Goal: Communication & Community: Answer question/provide support

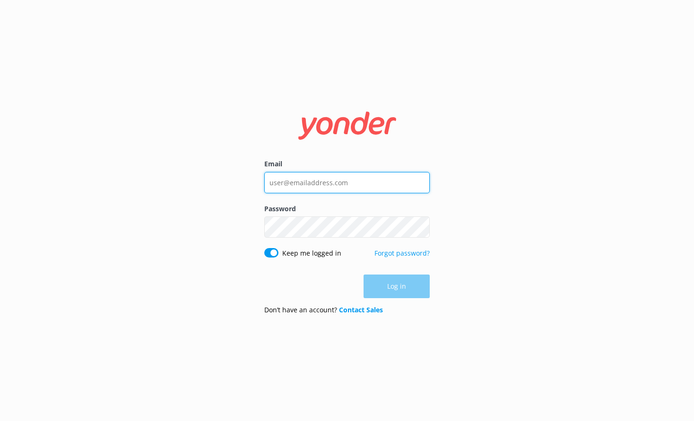
click at [334, 187] on input "Email" at bounding box center [346, 182] width 165 height 21
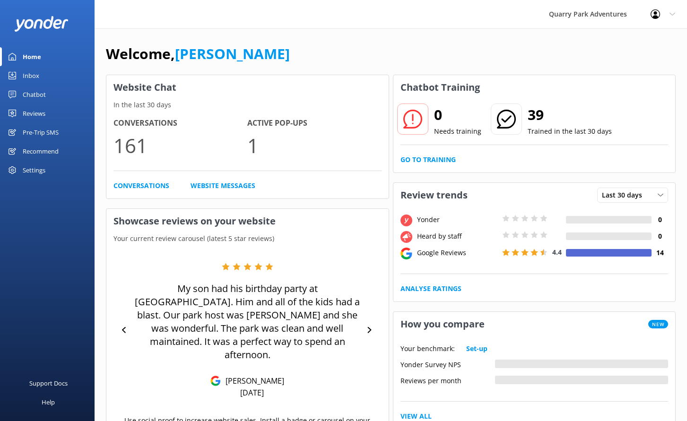
click at [38, 75] on div "Inbox" at bounding box center [31, 75] width 17 height 19
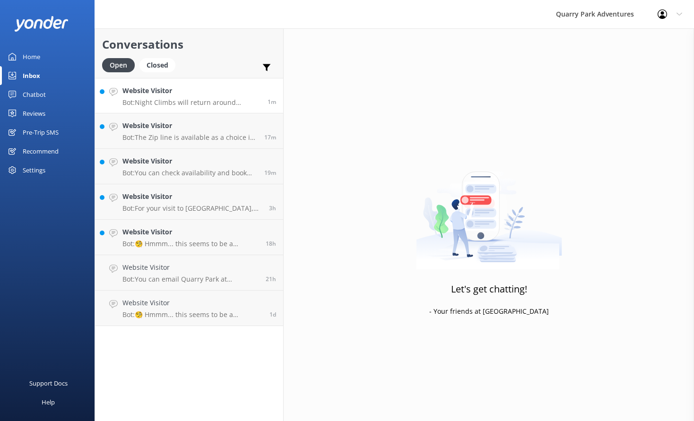
click at [195, 94] on h4 "Website Visitor" at bounding box center [191, 91] width 138 height 10
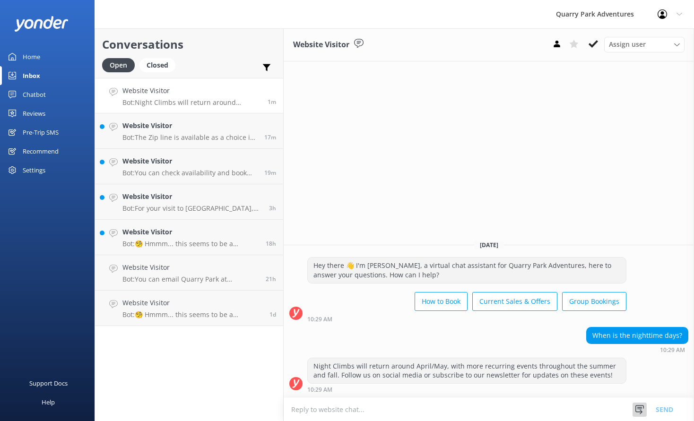
click at [640, 409] on use at bounding box center [639, 409] width 9 height 9
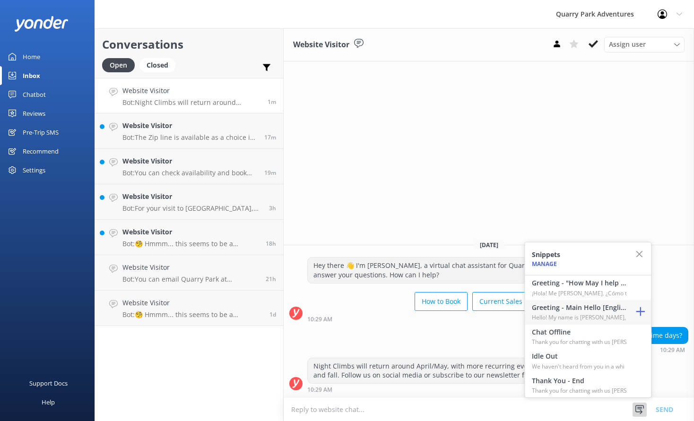
click at [578, 318] on p "Hello! My name is Andrea, a member" at bounding box center [579, 317] width 95 height 9
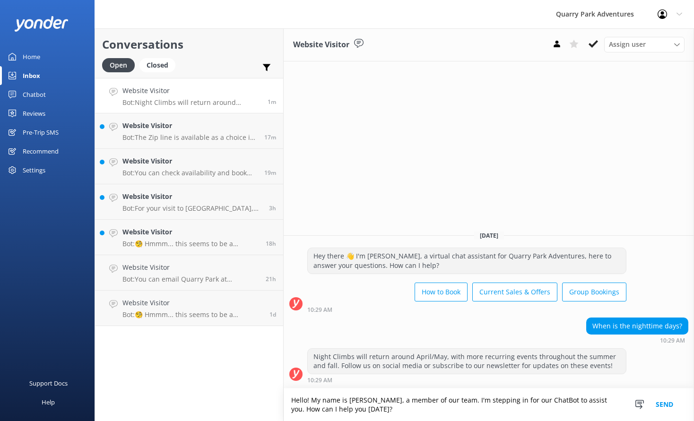
drag, startPoint x: 485, startPoint y: 411, endPoint x: 587, endPoint y: 396, distance: 102.7
click at [587, 396] on textarea "Hello! My name is Andrea, a member of our team. I'm stepping in for our ChatBot…" at bounding box center [489, 404] width 410 height 33
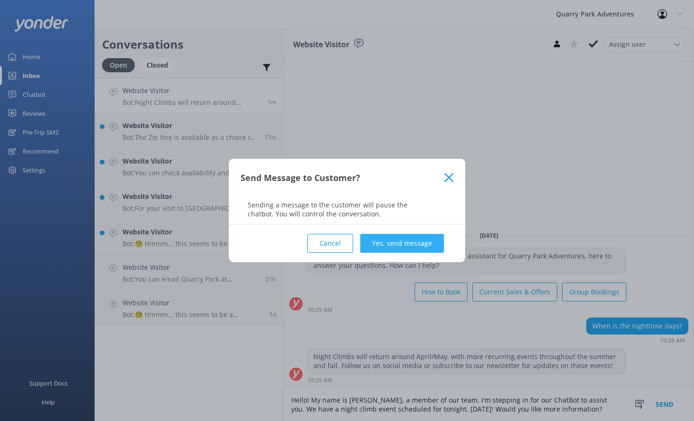
type textarea "Hello! My name is Andrea, a member of our team. I'm stepping in for our ChatBot…"
click at [410, 246] on button "Yes, send message" at bounding box center [402, 243] width 84 height 19
